Goal: Transaction & Acquisition: Purchase product/service

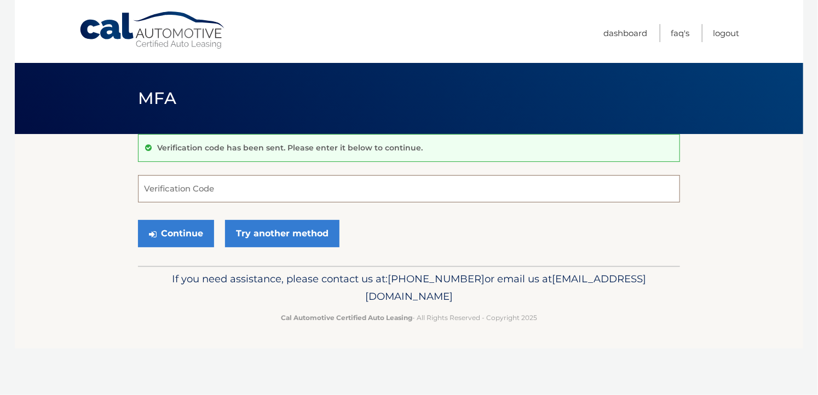
click at [230, 193] on input "Verification Code" at bounding box center [409, 188] width 542 height 27
type input "382667"
click at [177, 232] on button "Continue" at bounding box center [176, 233] width 76 height 27
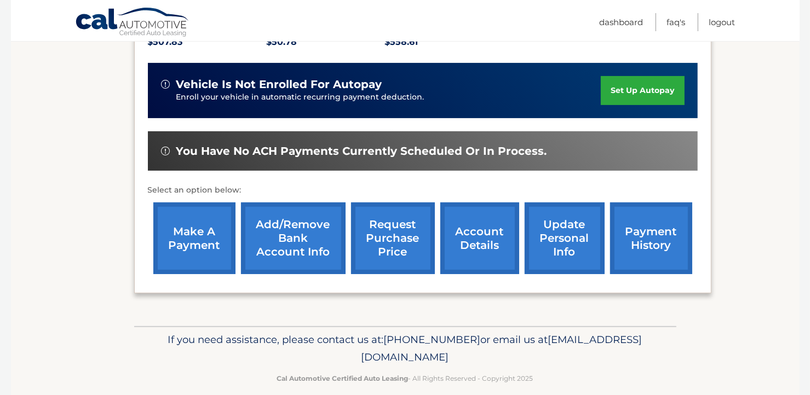
scroll to position [282, 0]
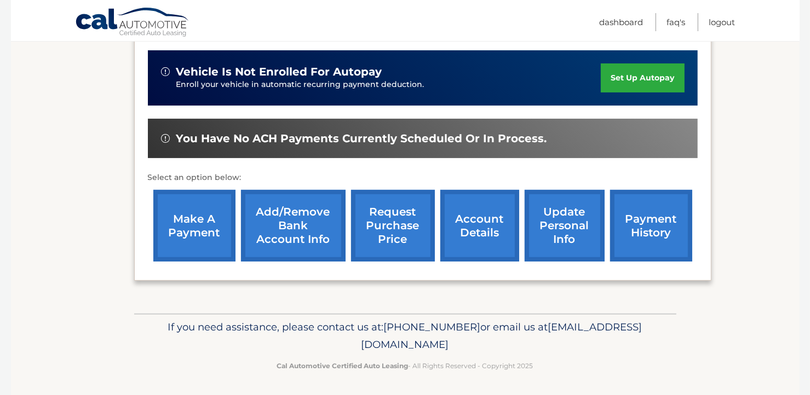
click at [193, 226] on link "make a payment" at bounding box center [194, 226] width 82 height 72
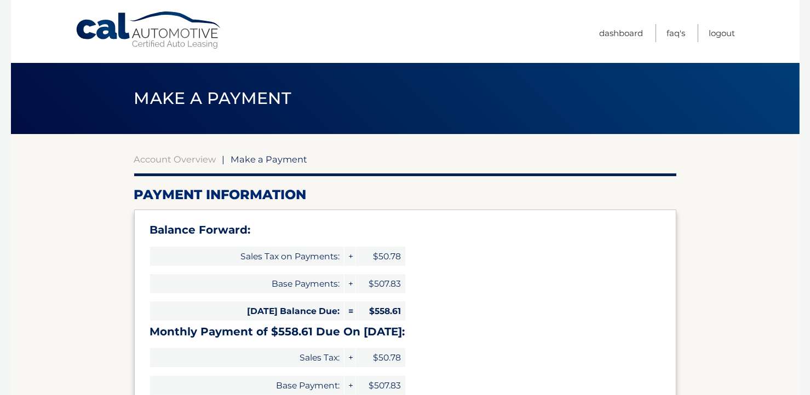
select select "OTZlNzFmZjktNDhkZi00ZGE1LWI1MWUtOWQ3NGI0YjNmZjVk"
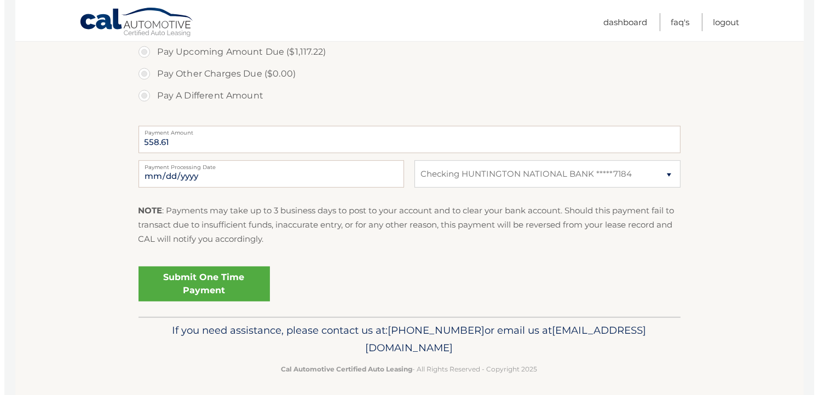
scroll to position [460, 0]
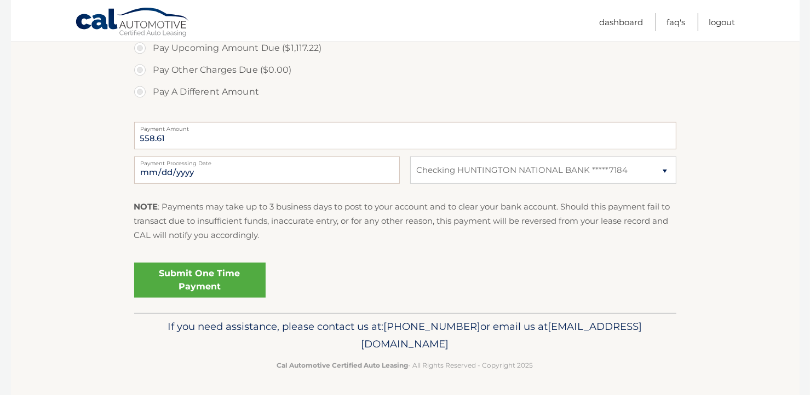
click at [219, 283] on link "Submit One Time Payment" at bounding box center [199, 280] width 131 height 35
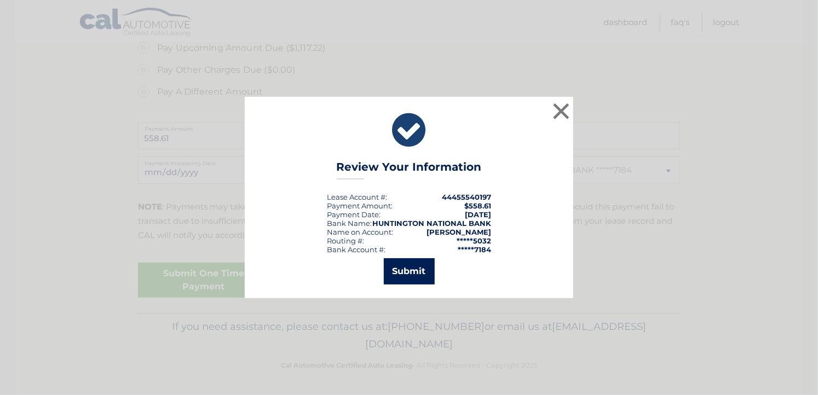
click at [412, 276] on button "Submit" at bounding box center [409, 271] width 51 height 26
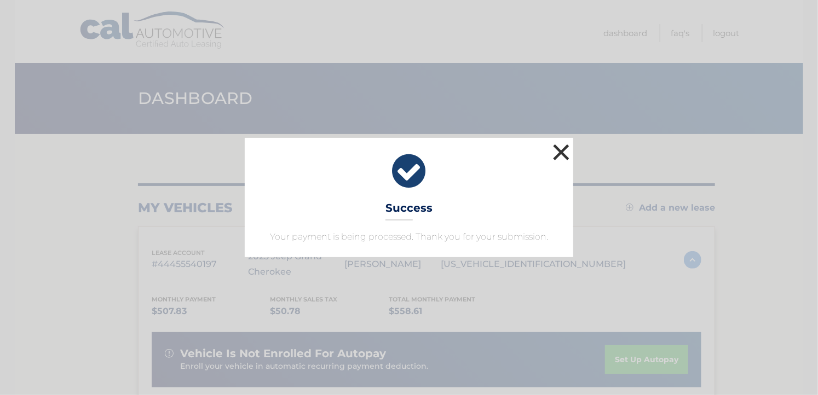
click at [561, 158] on button "×" at bounding box center [561, 152] width 22 height 22
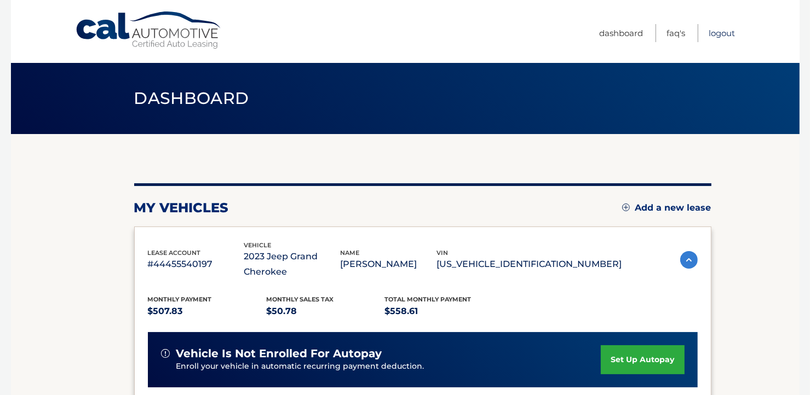
click at [723, 31] on link "Logout" at bounding box center [722, 33] width 26 height 18
